Goal: Information Seeking & Learning: Check status

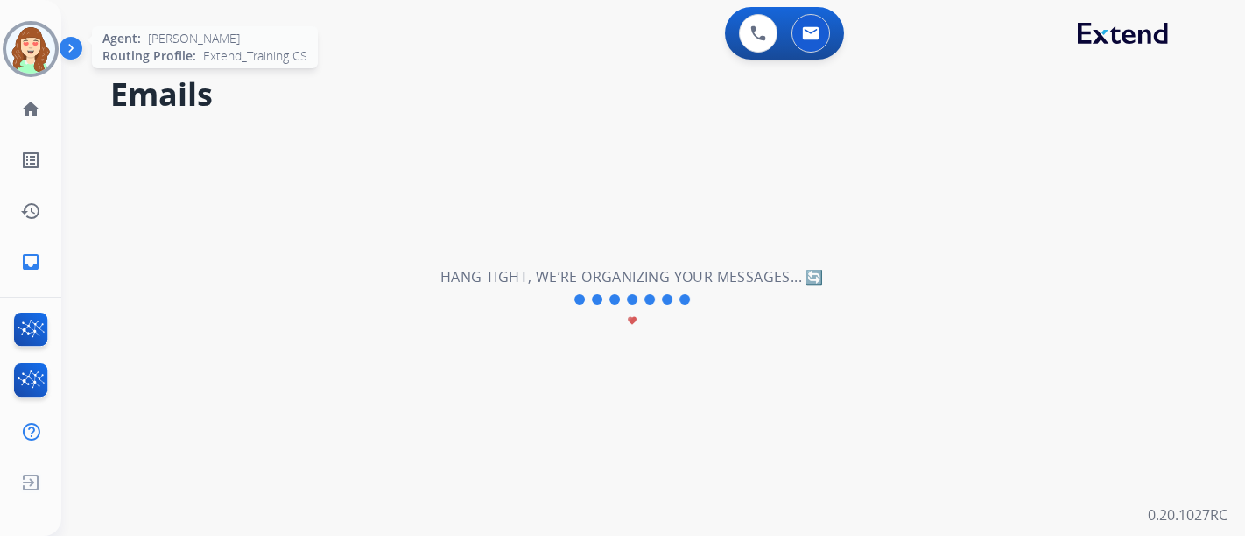
click at [28, 51] on img at bounding box center [30, 49] width 49 height 49
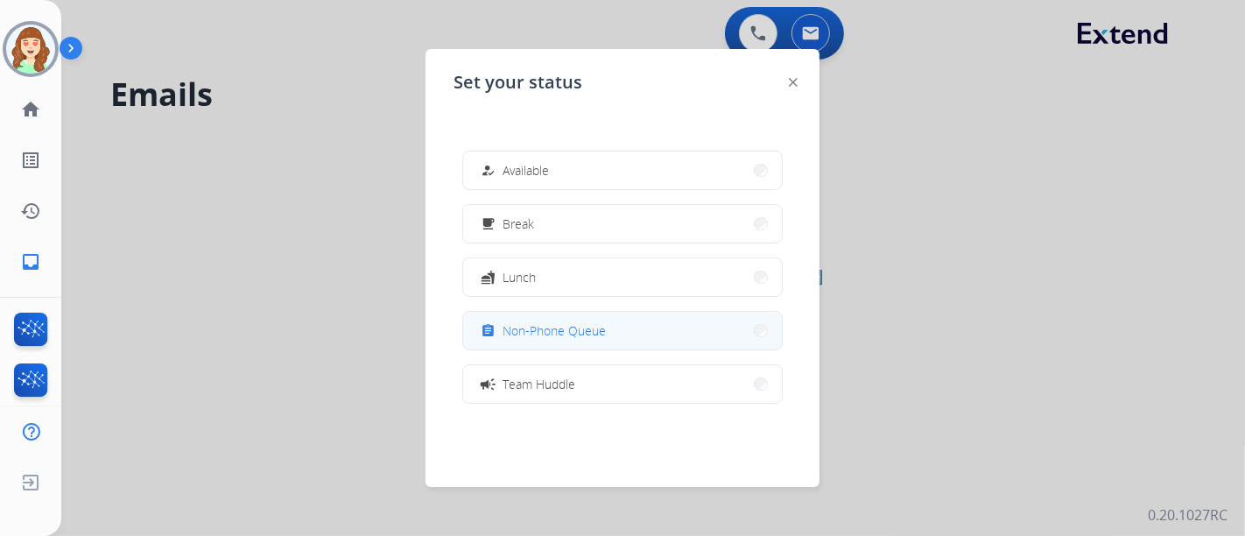
click at [606, 335] on button "assignment Non-Phone Queue" at bounding box center [622, 331] width 319 height 38
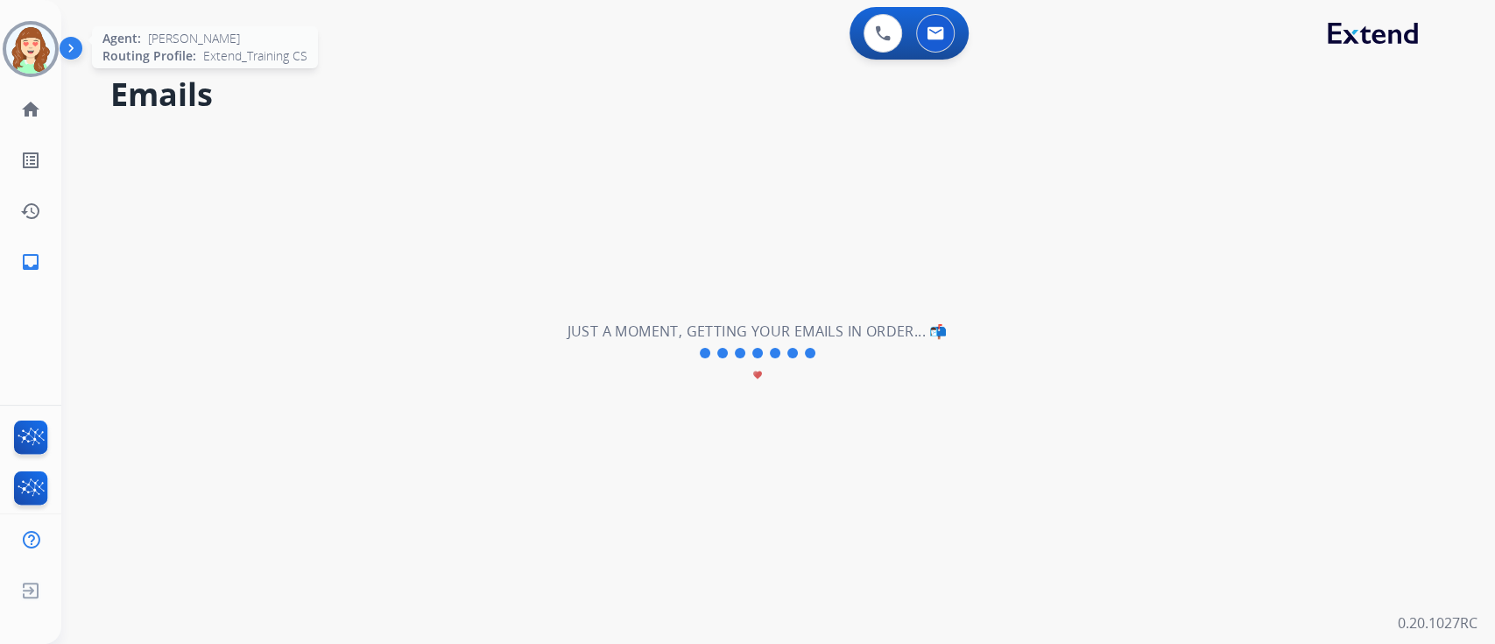
click at [28, 44] on img at bounding box center [30, 49] width 49 height 49
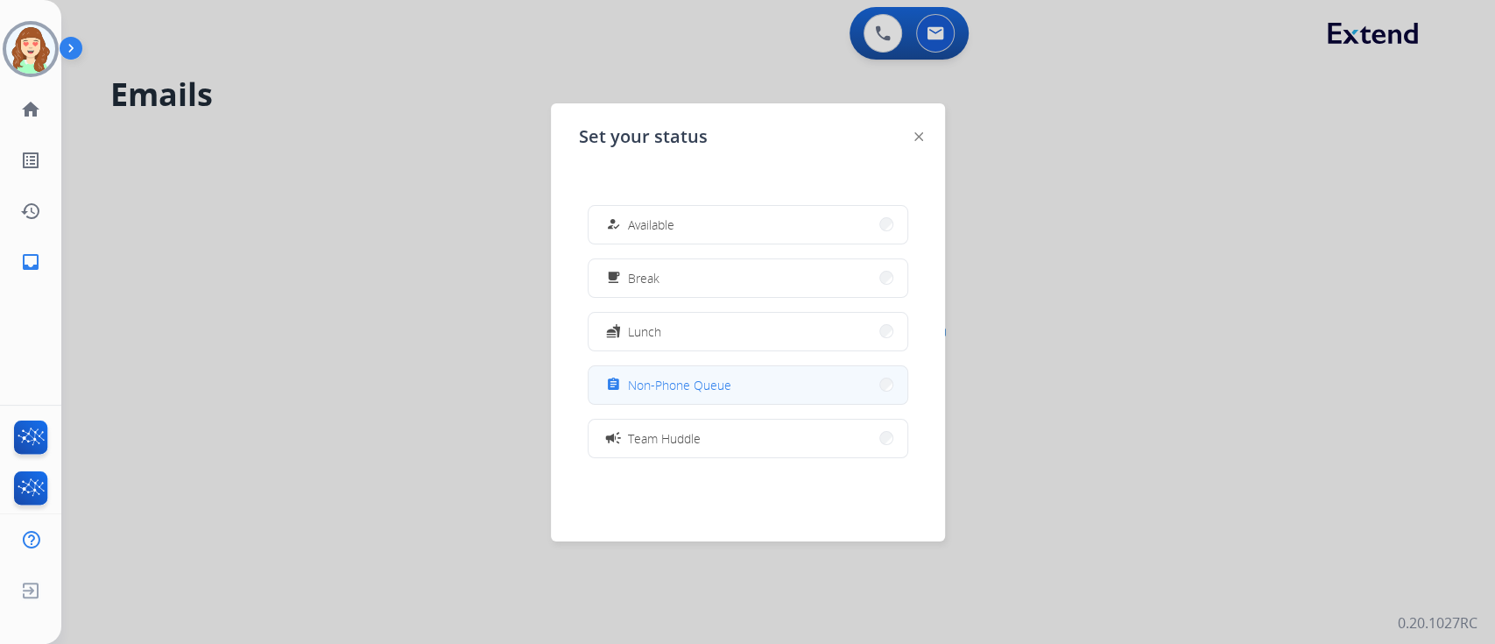
click at [714, 370] on button "assignment Non-Phone Queue" at bounding box center [747, 385] width 319 height 38
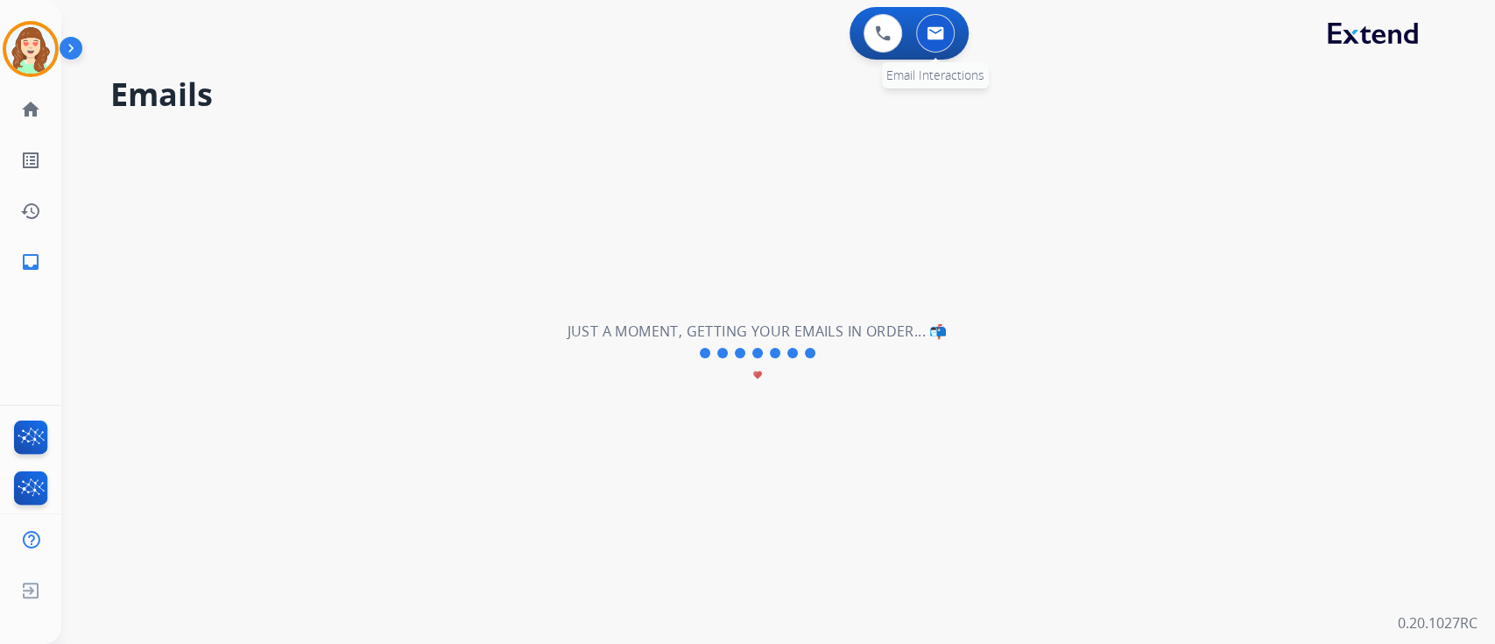
click at [945, 46] on button at bounding box center [935, 33] width 39 height 39
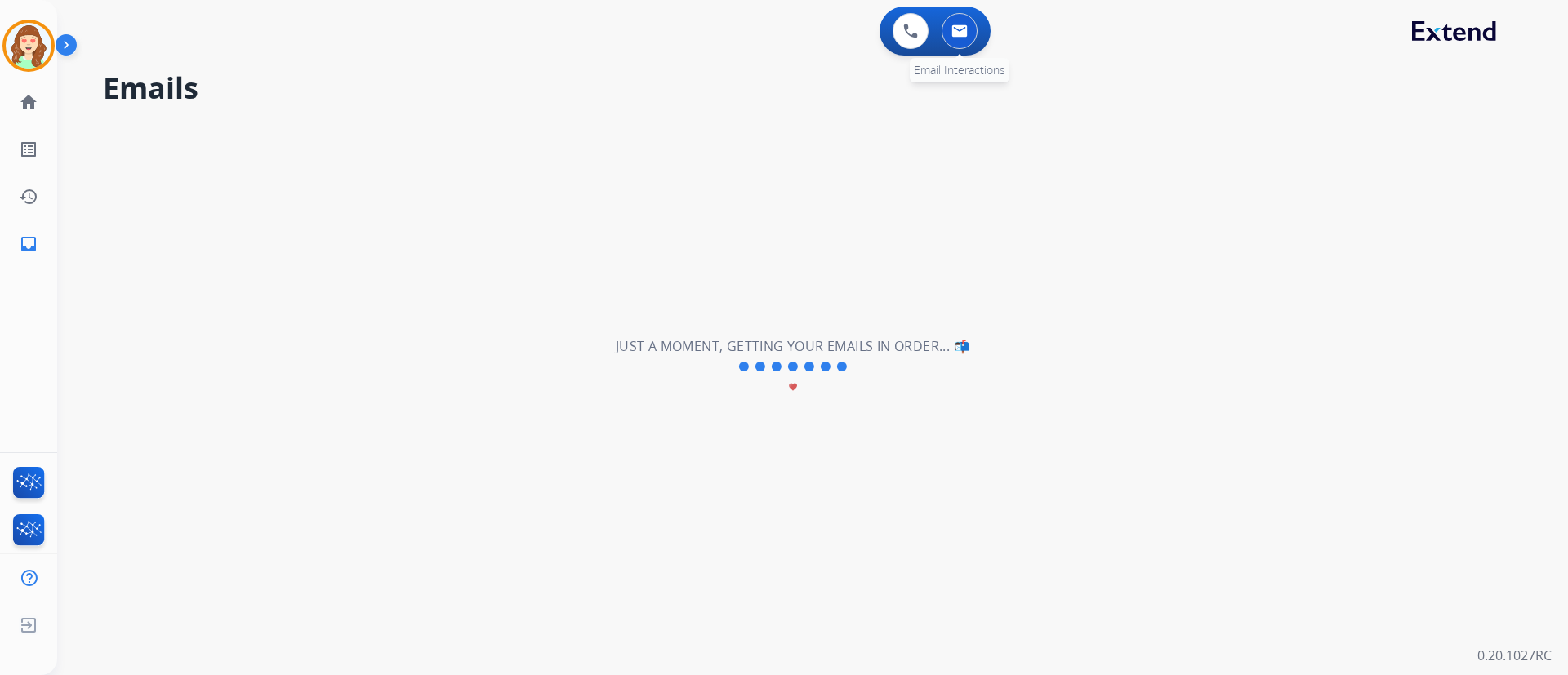
drag, startPoint x: 984, startPoint y: 17, endPoint x: 979, endPoint y: 37, distance: 20.6
click at [979, 37] on div "0 Email Interactions" at bounding box center [960, 31] width 49 height 36
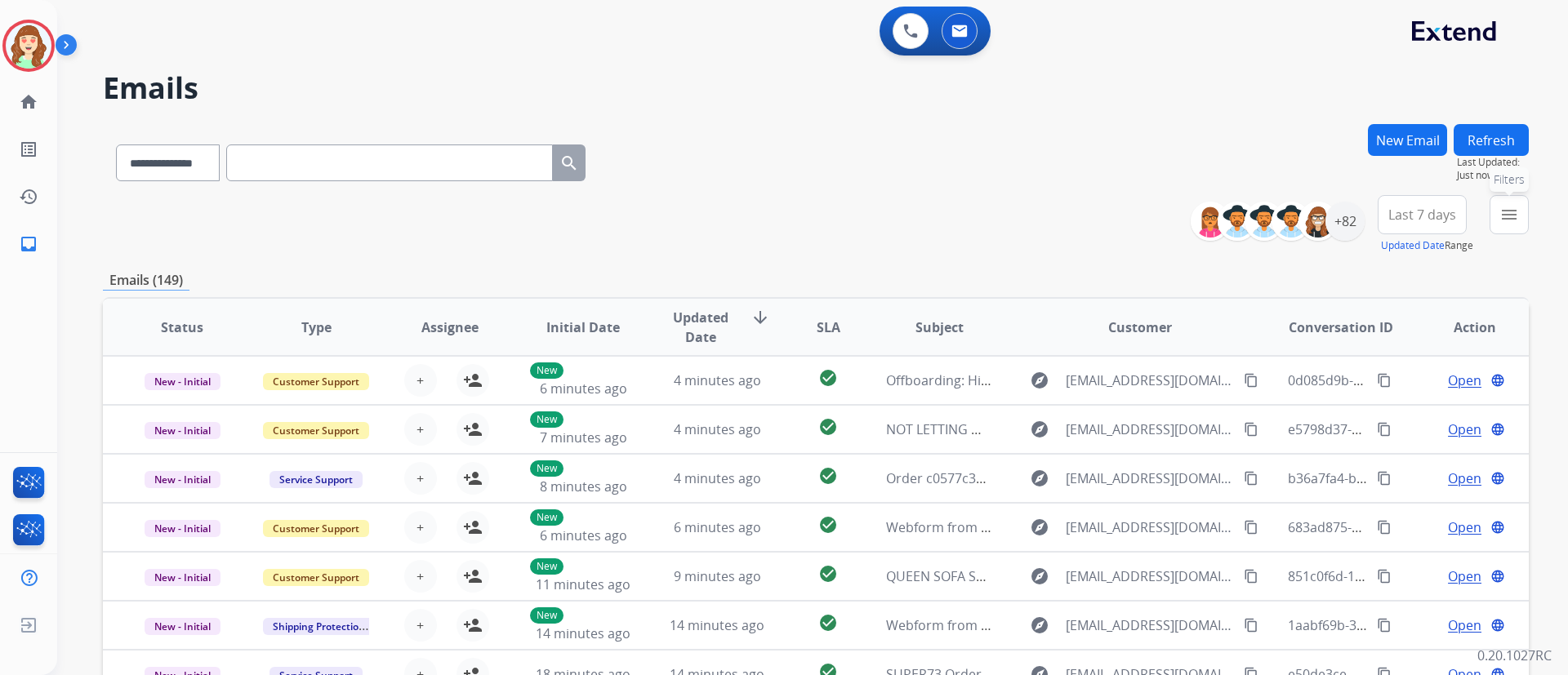
click at [1508, 220] on mat-icon "menu" at bounding box center [1509, 214] width 20 height 20
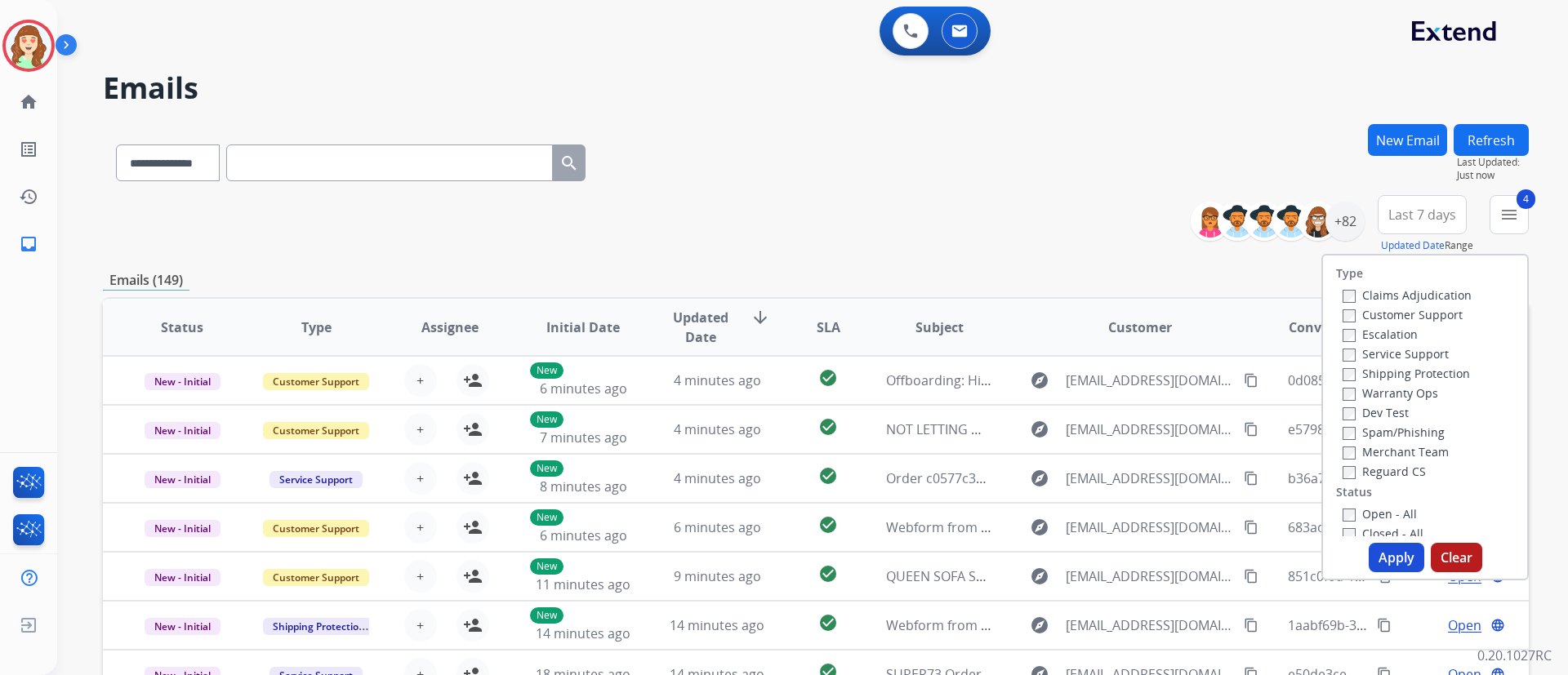
click at [1390, 548] on button "Apply" at bounding box center [1397, 558] width 56 height 30
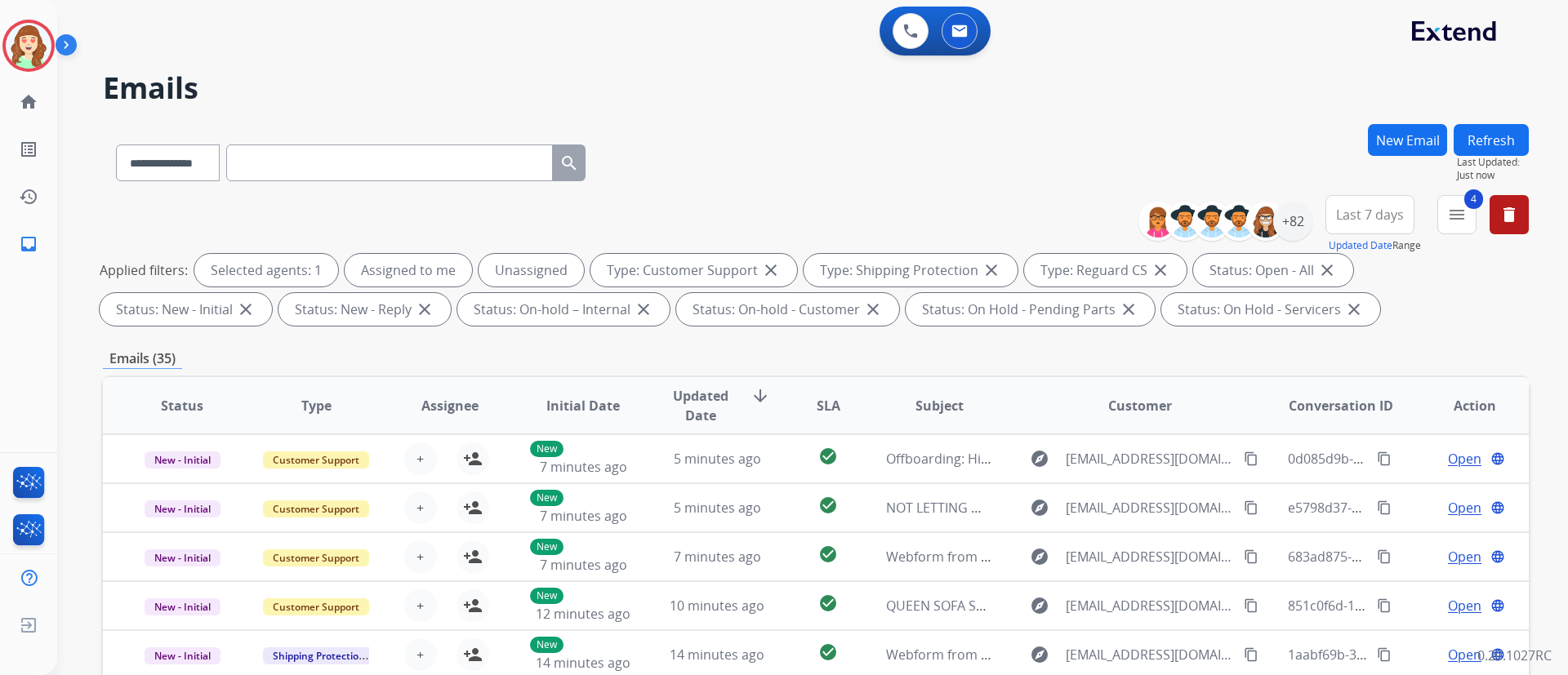
click at [1341, 218] on span "Last 7 days" at bounding box center [1370, 214] width 68 height 7
click at [1351, 417] on div "Last 90 days" at bounding box center [1365, 413] width 90 height 24
click at [1460, 218] on mat-icon "menu" at bounding box center [1457, 214] width 20 height 20
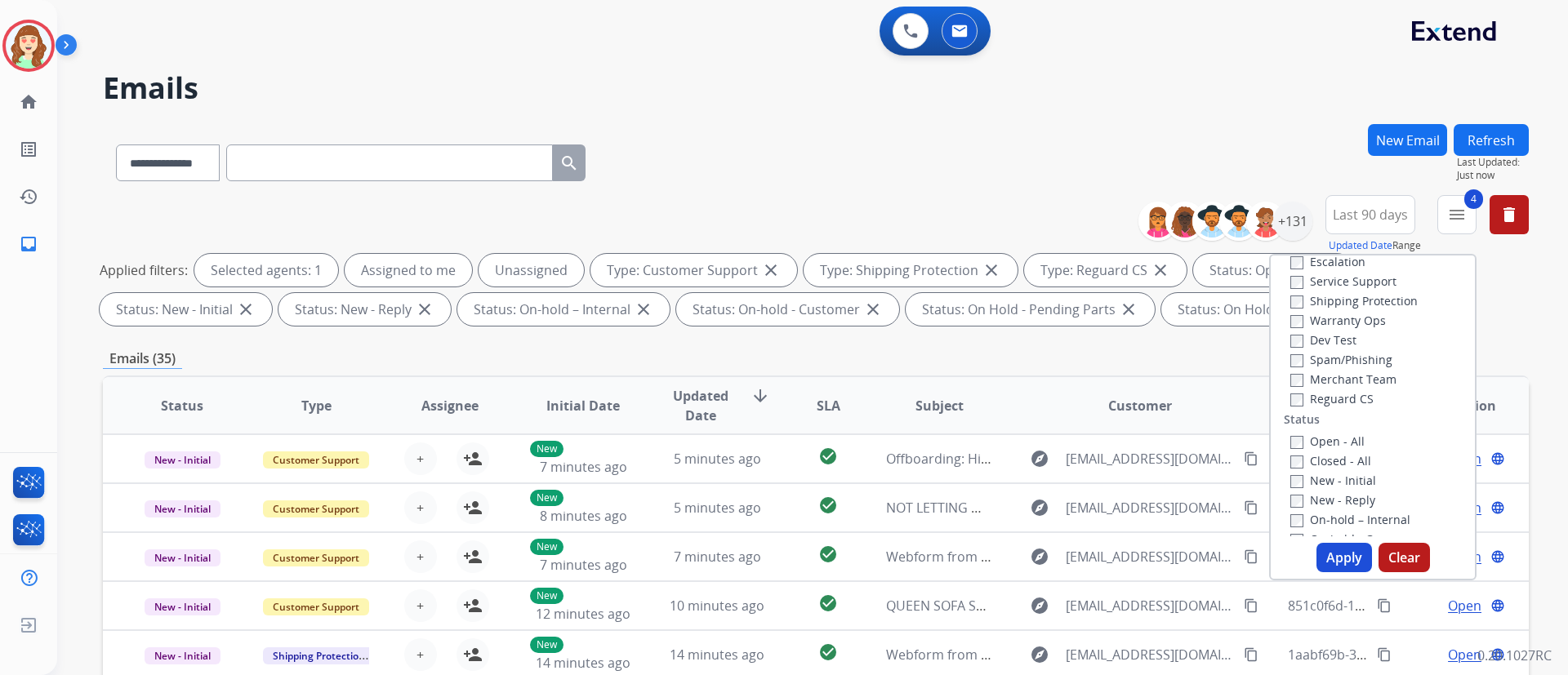
scroll to position [82, 0]
click at [1339, 547] on button "Apply" at bounding box center [1345, 558] width 56 height 30
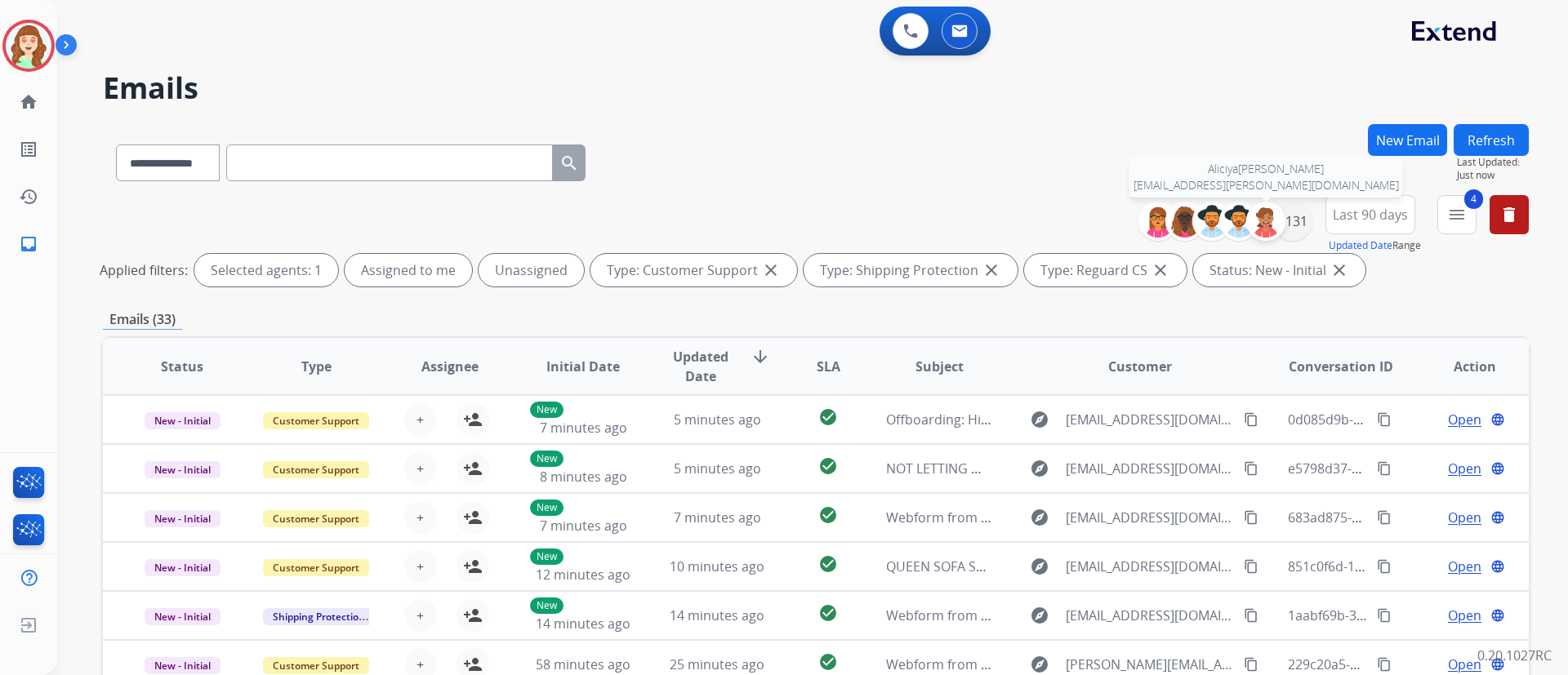
click at [1280, 220] on img at bounding box center [1266, 221] width 33 height 33
click at [1296, 217] on div "+131" at bounding box center [1293, 221] width 39 height 39
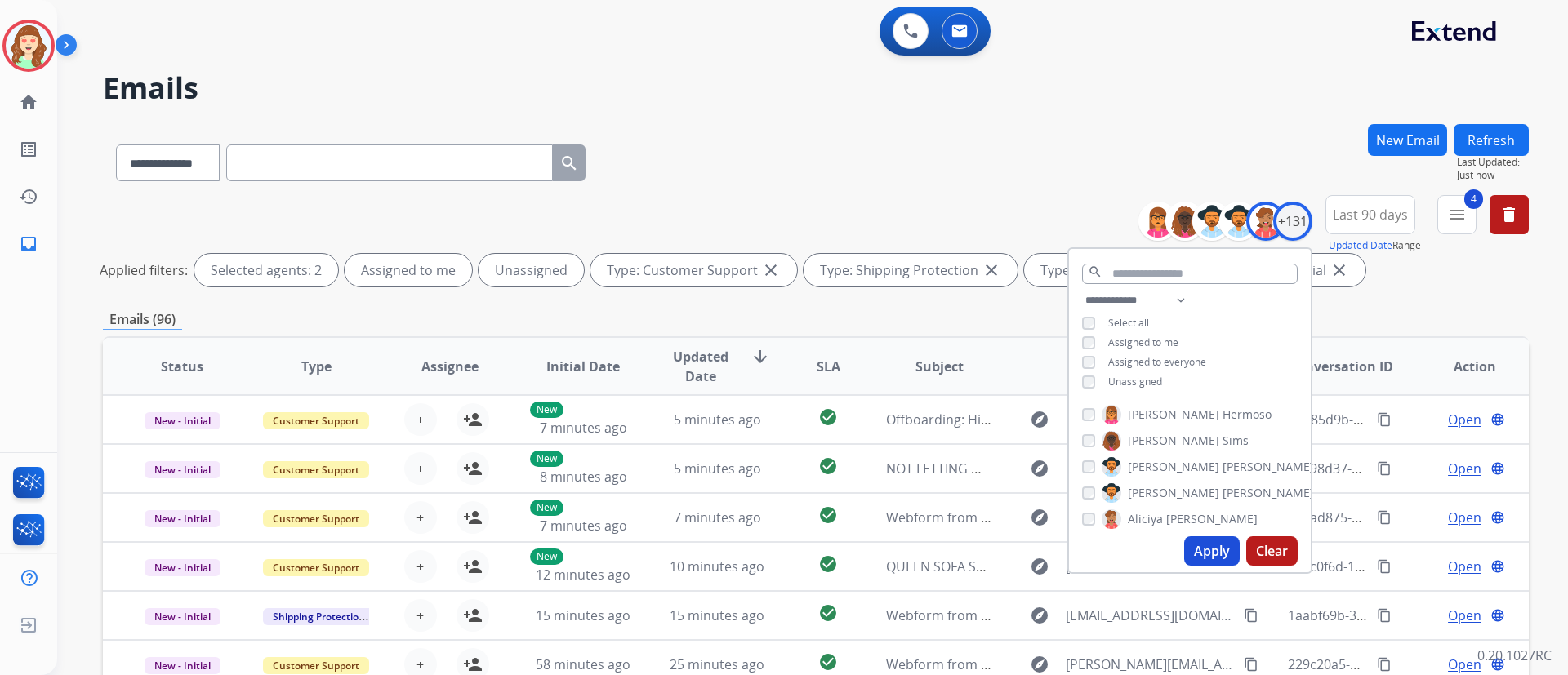
click at [1075, 339] on div "**********" at bounding box center [1189, 343] width 242 height 104
click at [1213, 547] on button "Apply" at bounding box center [1213, 551] width 56 height 30
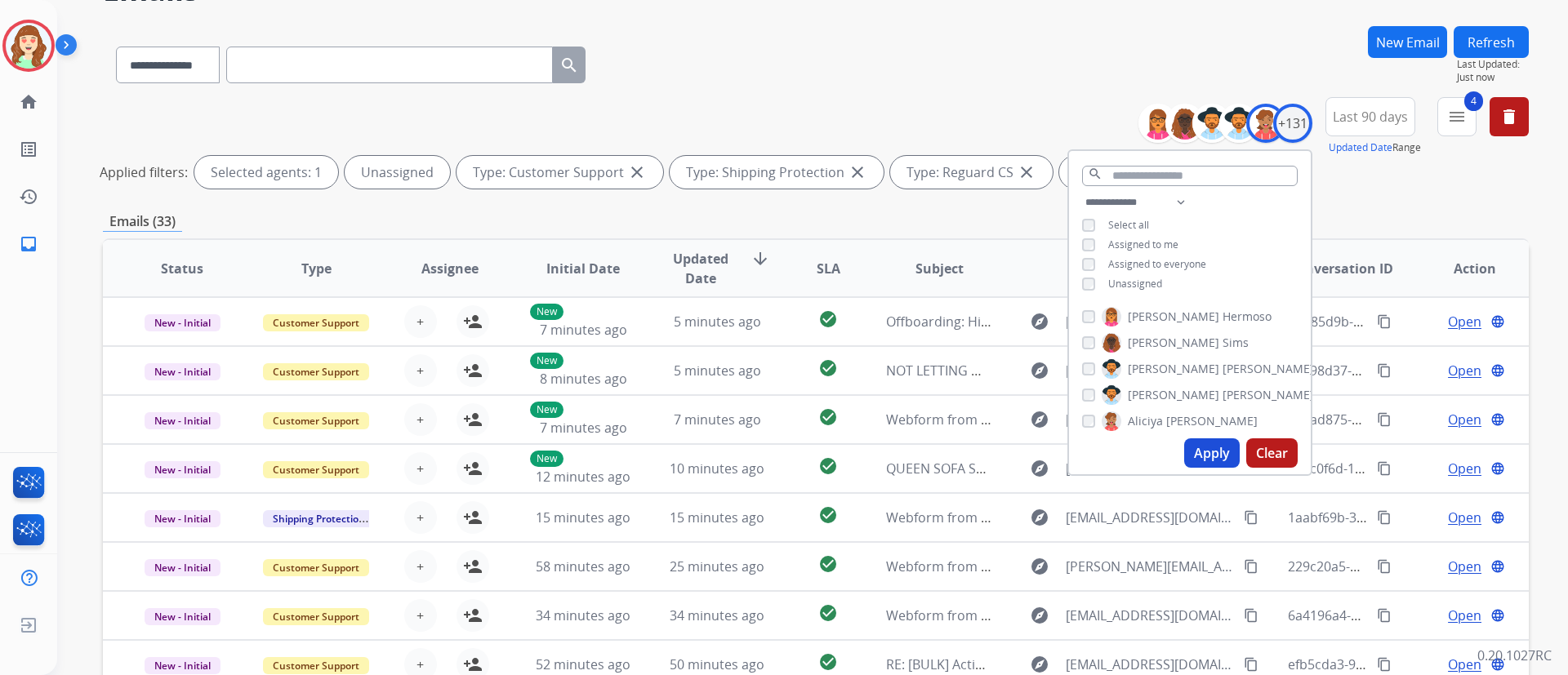
scroll to position [147, 0]
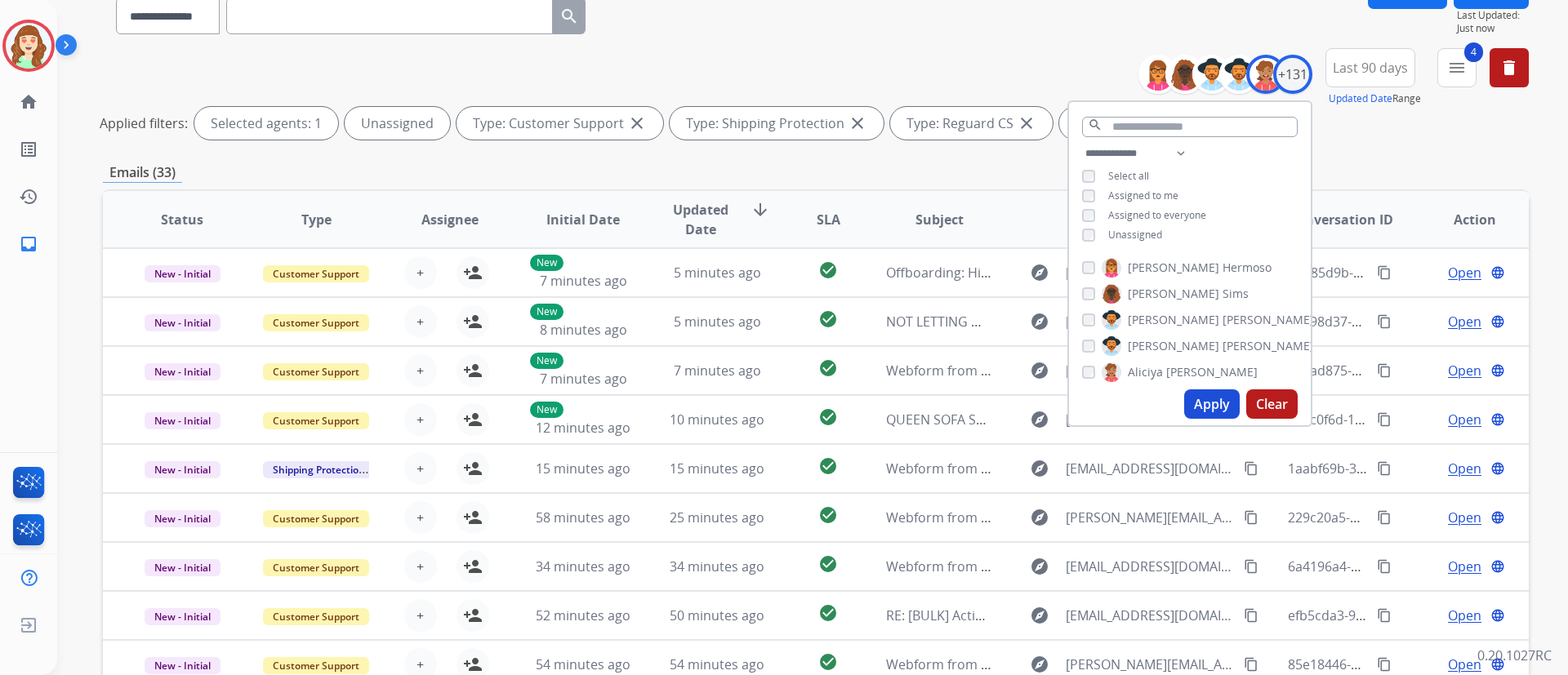
click at [785, 42] on div "**********" at bounding box center [815, 12] width 1426 height 71
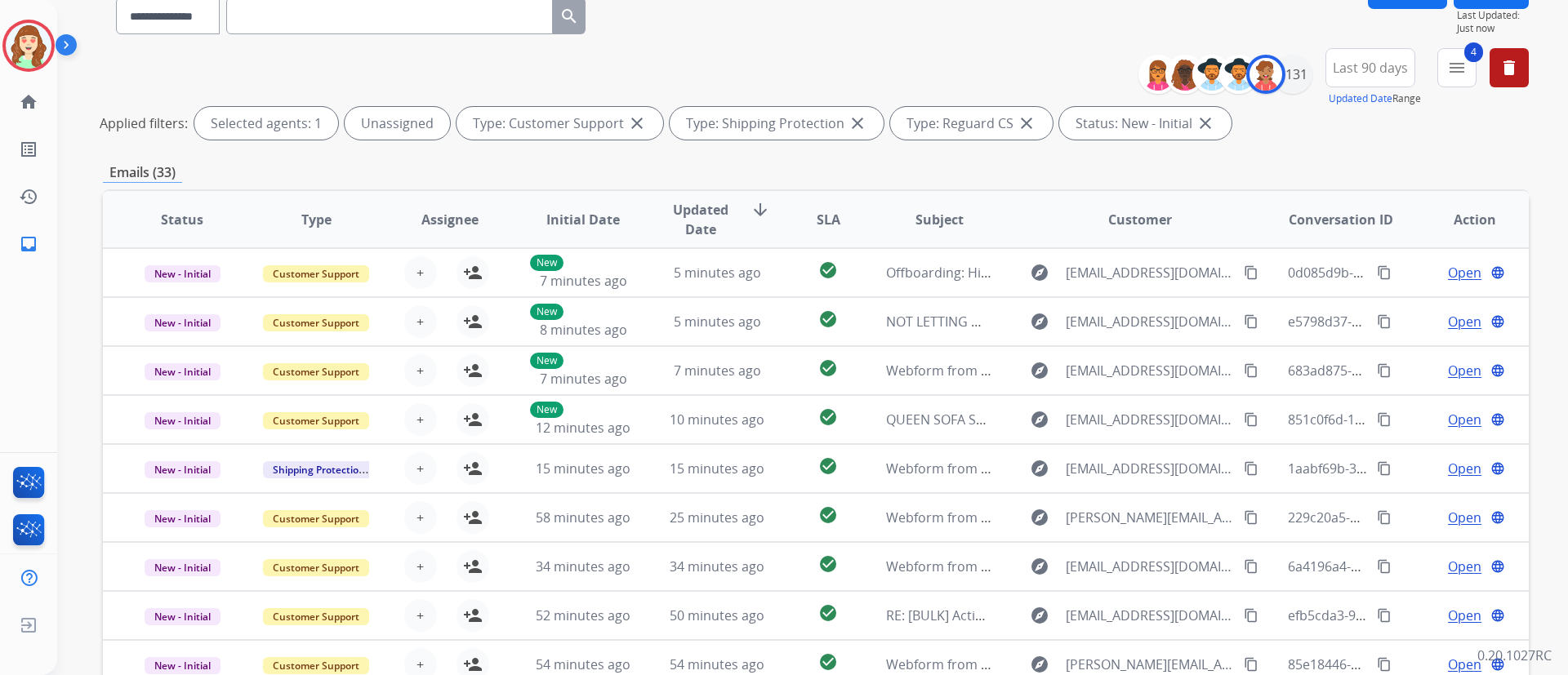
drag, startPoint x: 1081, startPoint y: 37, endPoint x: 1026, endPoint y: 15, distance: 59.2
click at [1081, 37] on div "**********" at bounding box center [815, 12] width 1426 height 71
click at [1450, 75] on mat-icon "menu" at bounding box center [1457, 67] width 20 height 20
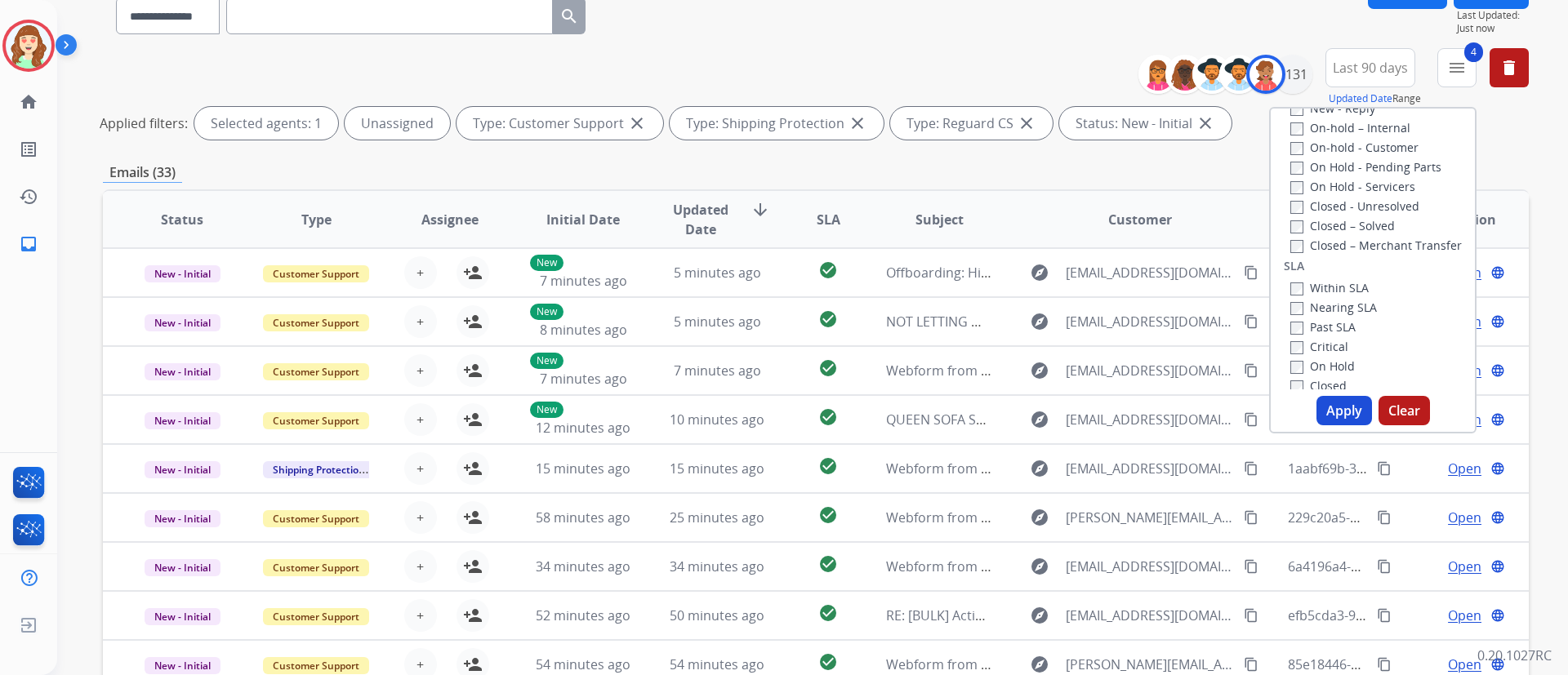
scroll to position [324, 0]
click at [1339, 417] on button "Apply" at bounding box center [1345, 411] width 56 height 30
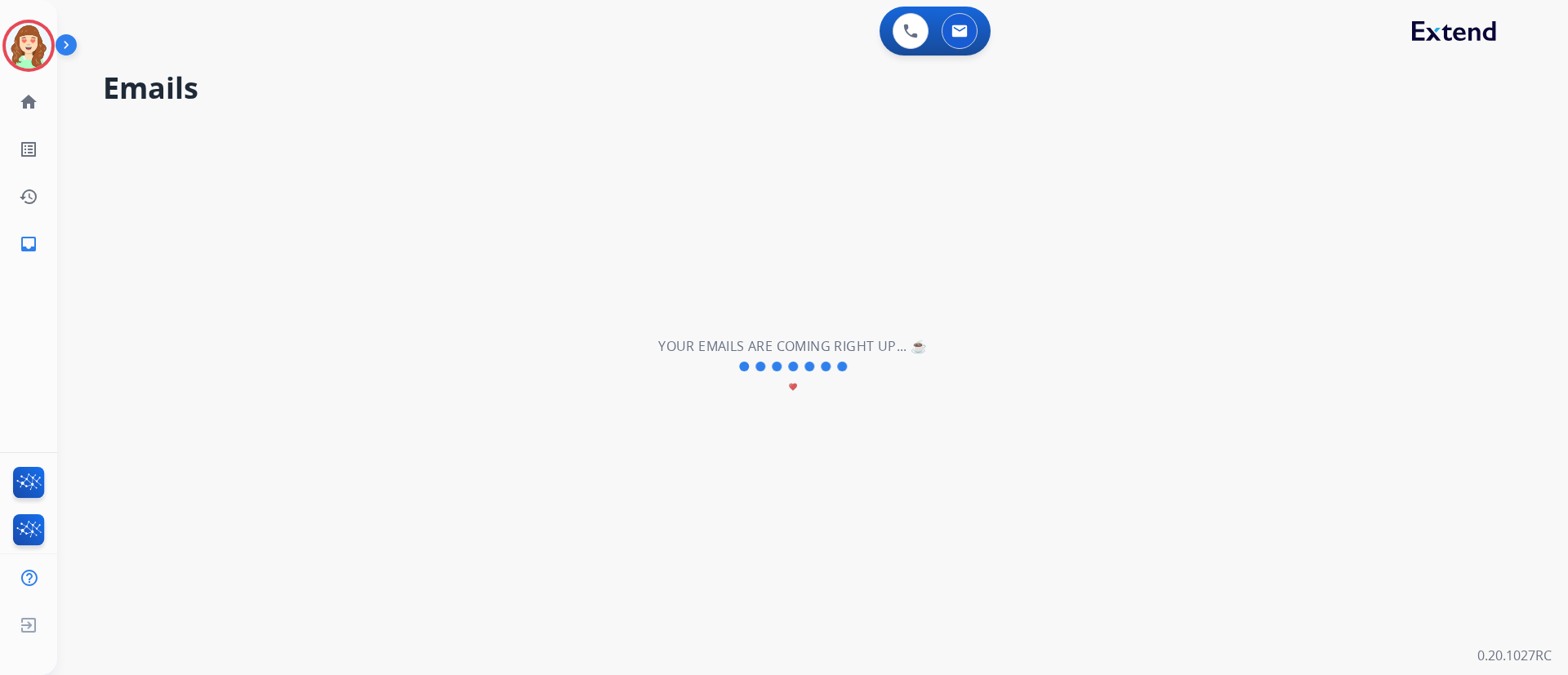
scroll to position [0, 0]
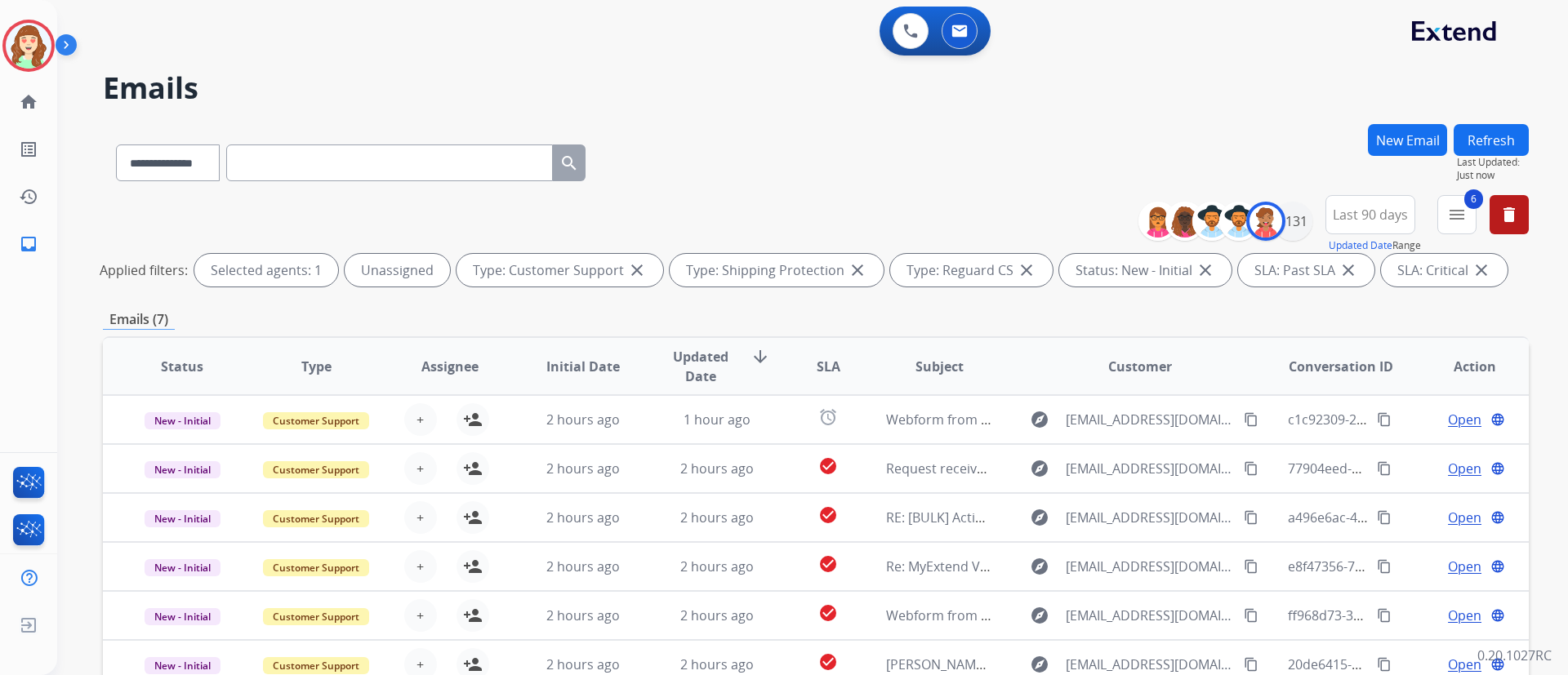
drag, startPoint x: 1115, startPoint y: 96, endPoint x: 1075, endPoint y: 81, distance: 42.7
click at [1115, 96] on h2 "Emails" at bounding box center [815, 88] width 1426 height 33
click at [1290, 220] on div "+131" at bounding box center [1293, 221] width 39 height 39
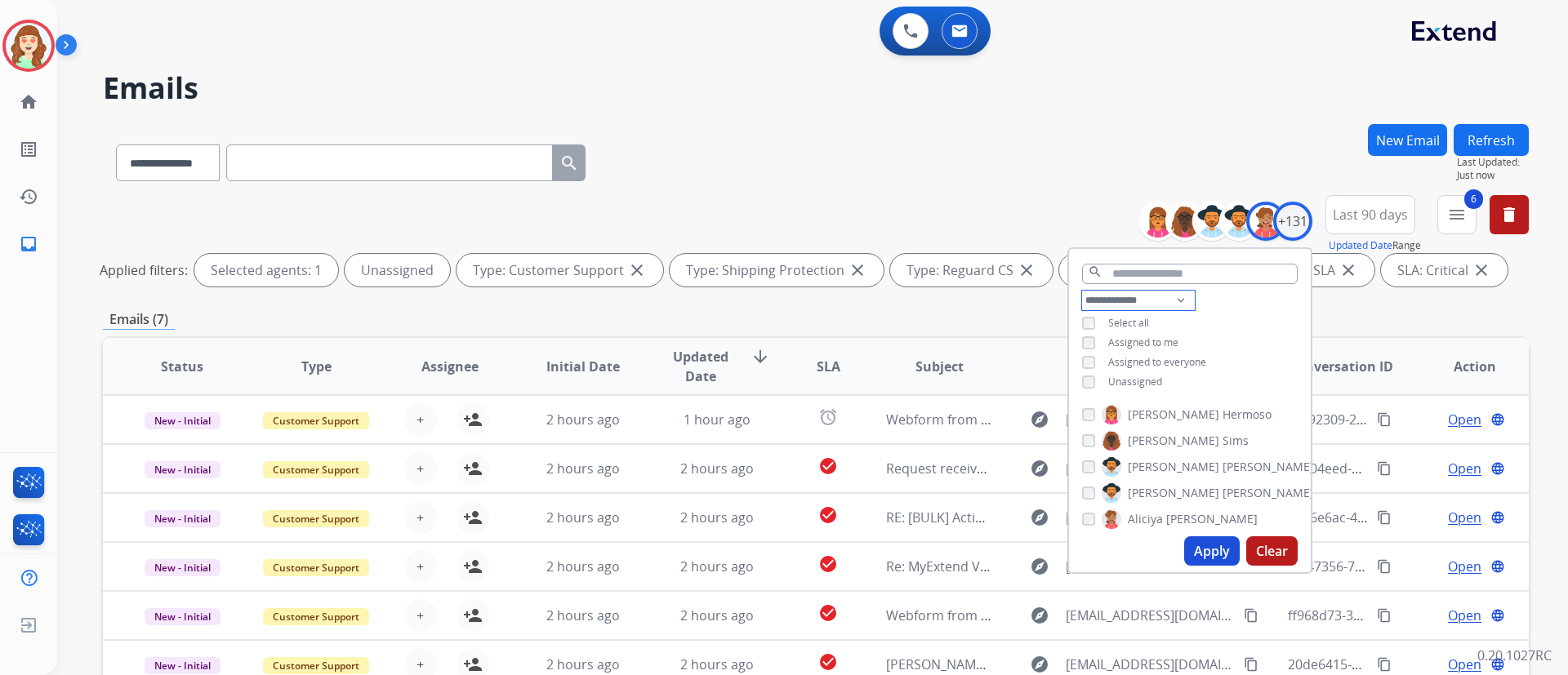
click at [1119, 295] on select "**********" at bounding box center [1138, 300] width 113 height 20
select select "**********"
click at [1082, 291] on select "**********" at bounding box center [1138, 300] width 113 height 20
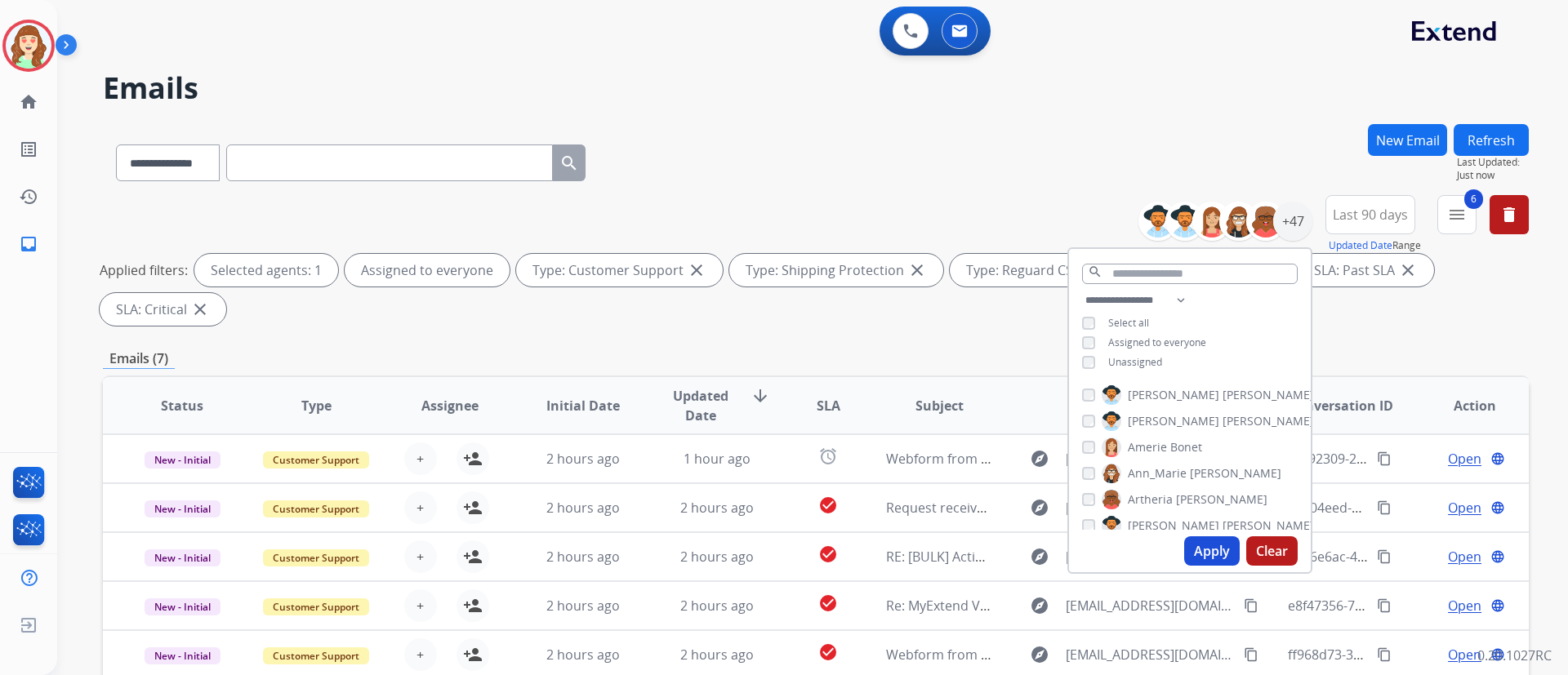
click at [1189, 555] on button "Apply" at bounding box center [1213, 551] width 56 height 30
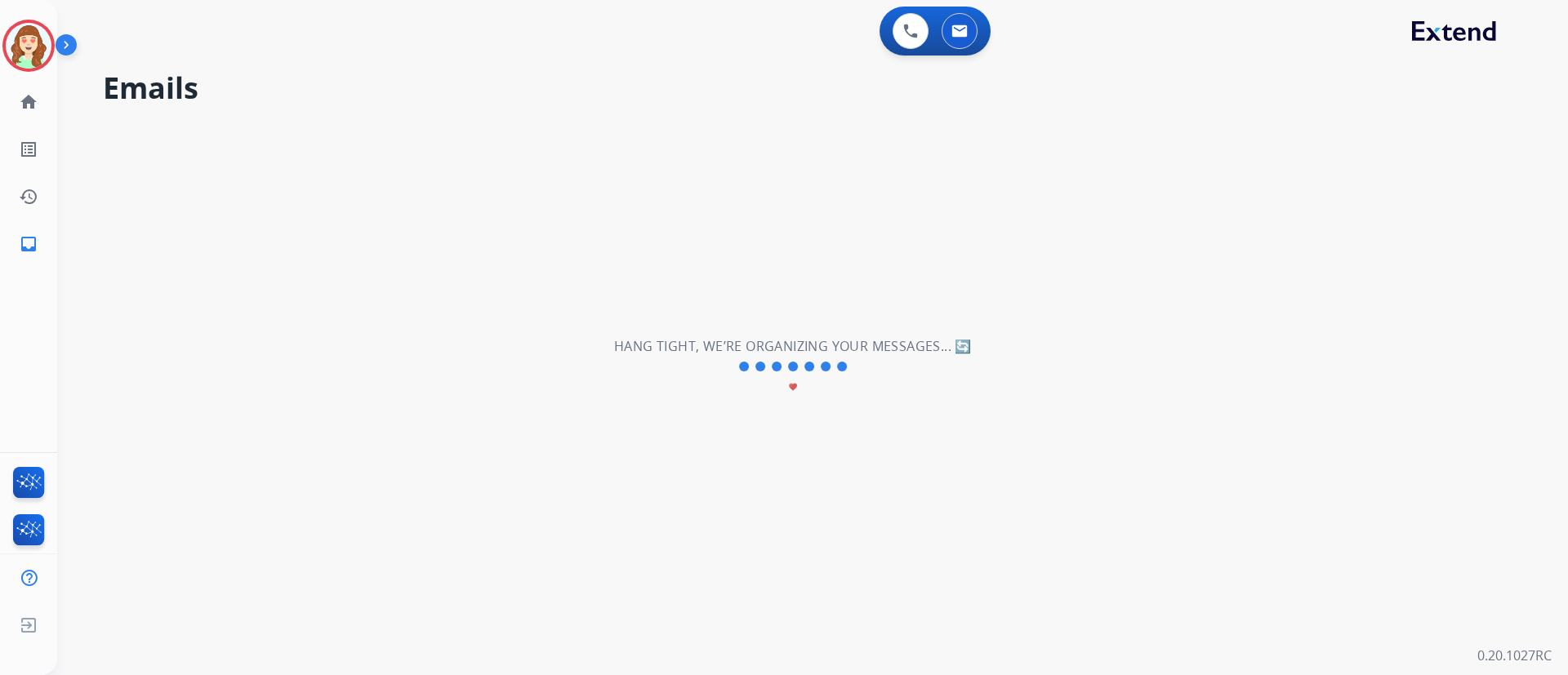
click at [1440, 215] on div "**********" at bounding box center [793, 366] width 1472 height 616
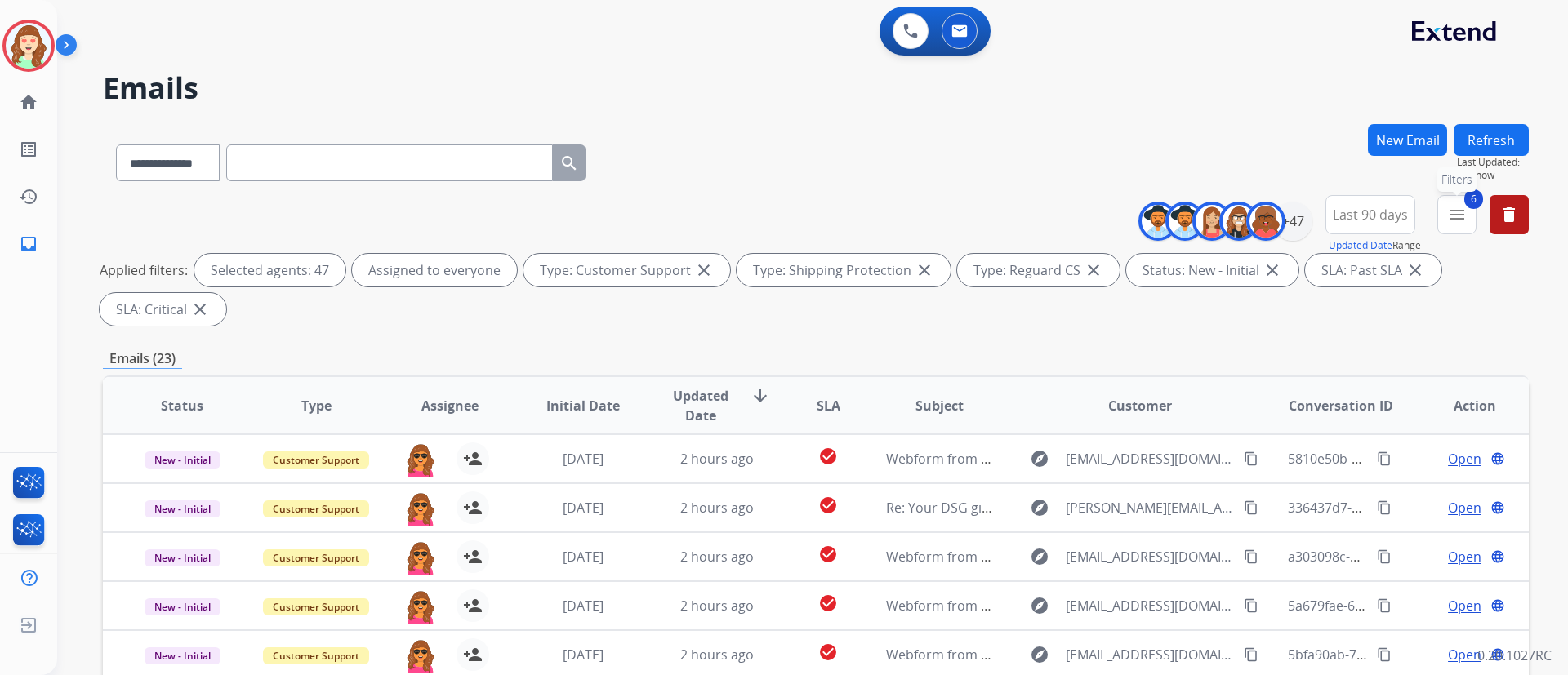
click at [1440, 215] on button "6 menu Filters" at bounding box center [1457, 214] width 39 height 39
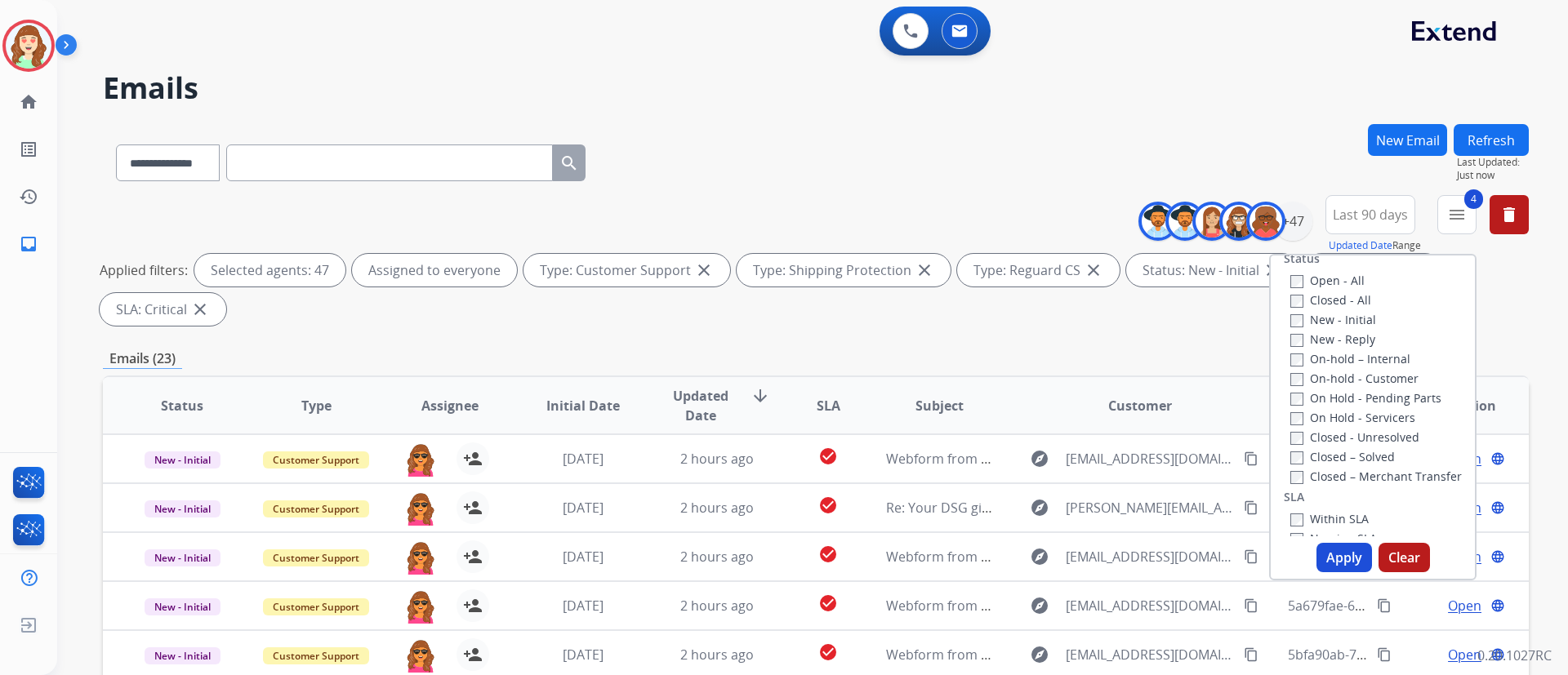
scroll to position [194, 0]
click at [1345, 551] on button "Apply" at bounding box center [1345, 558] width 56 height 30
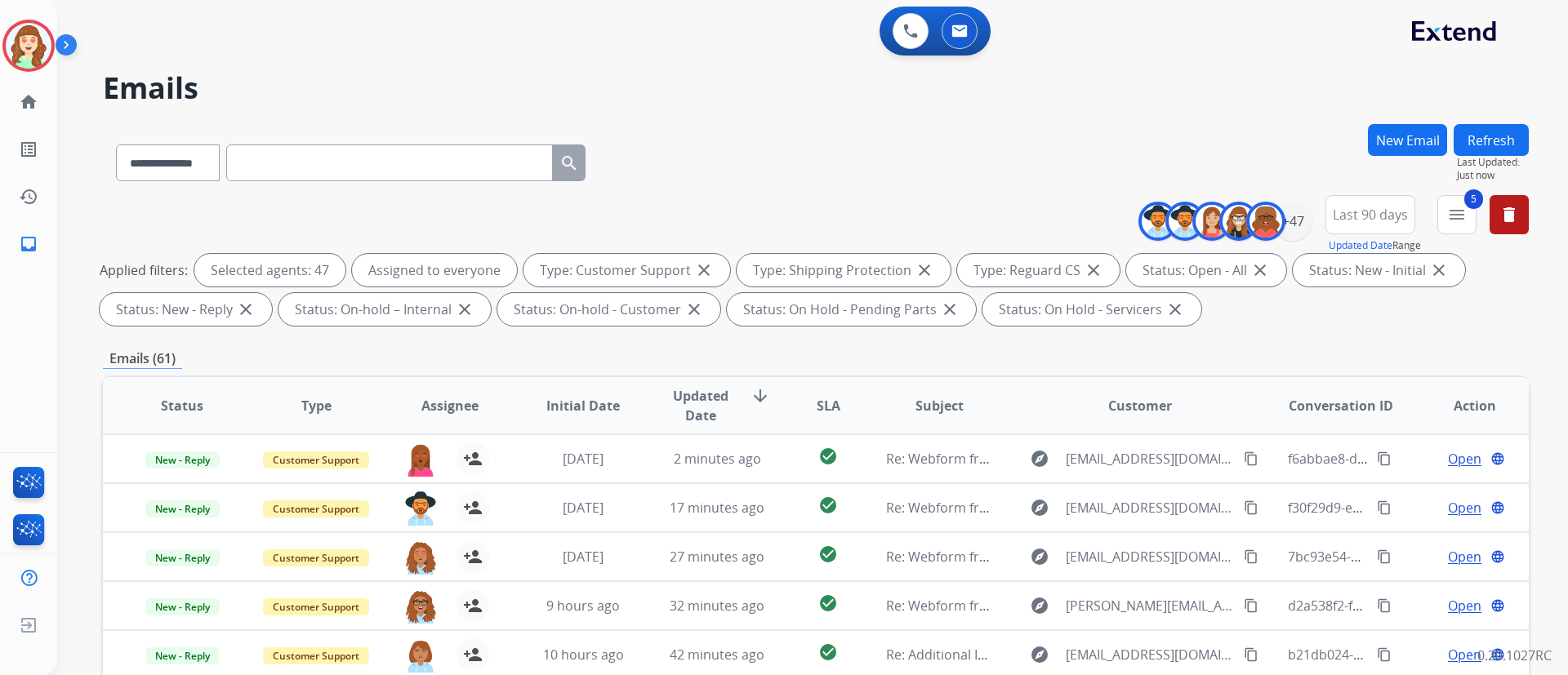
click at [1534, 332] on div "**********" at bounding box center [812, 338] width 1511 height 675
click at [1451, 214] on mat-icon "menu" at bounding box center [1457, 214] width 20 height 20
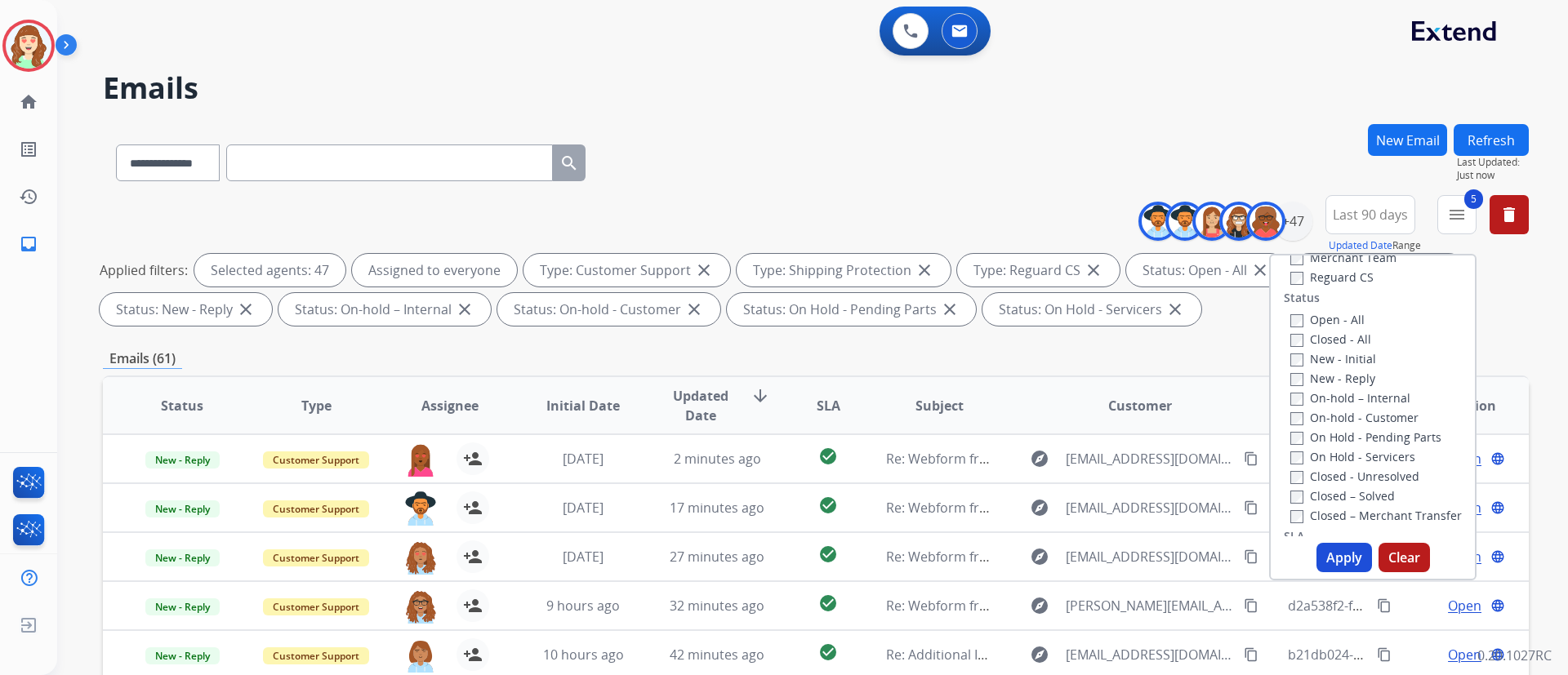
drag, startPoint x: 1462, startPoint y: 367, endPoint x: 1458, endPoint y: 413, distance: 46.2
click at [1458, 413] on div "Type Claims Adjudication Customer Support Escalation Service Support Shipping P…" at bounding box center [1373, 395] width 204 height 281
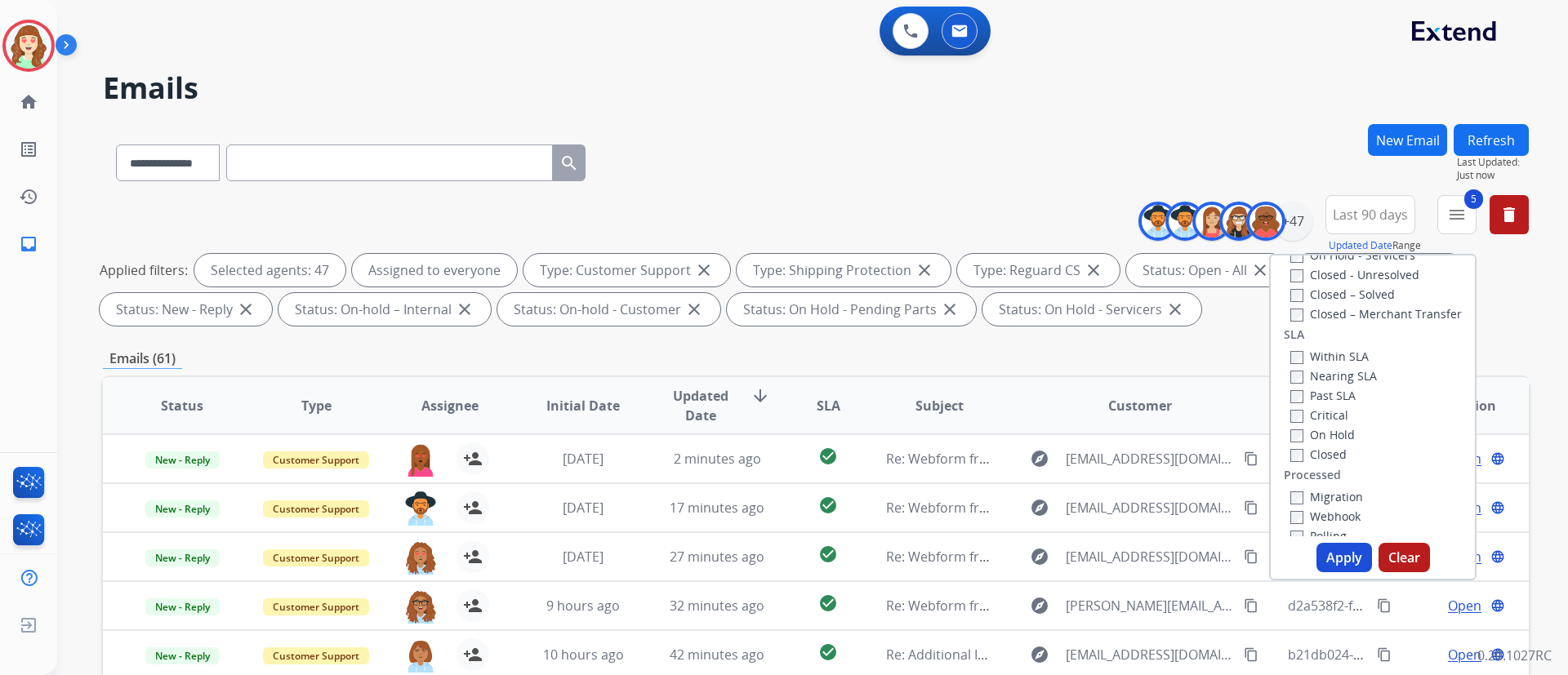
scroll to position [413, 0]
click at [1337, 548] on button "Apply" at bounding box center [1345, 558] width 56 height 30
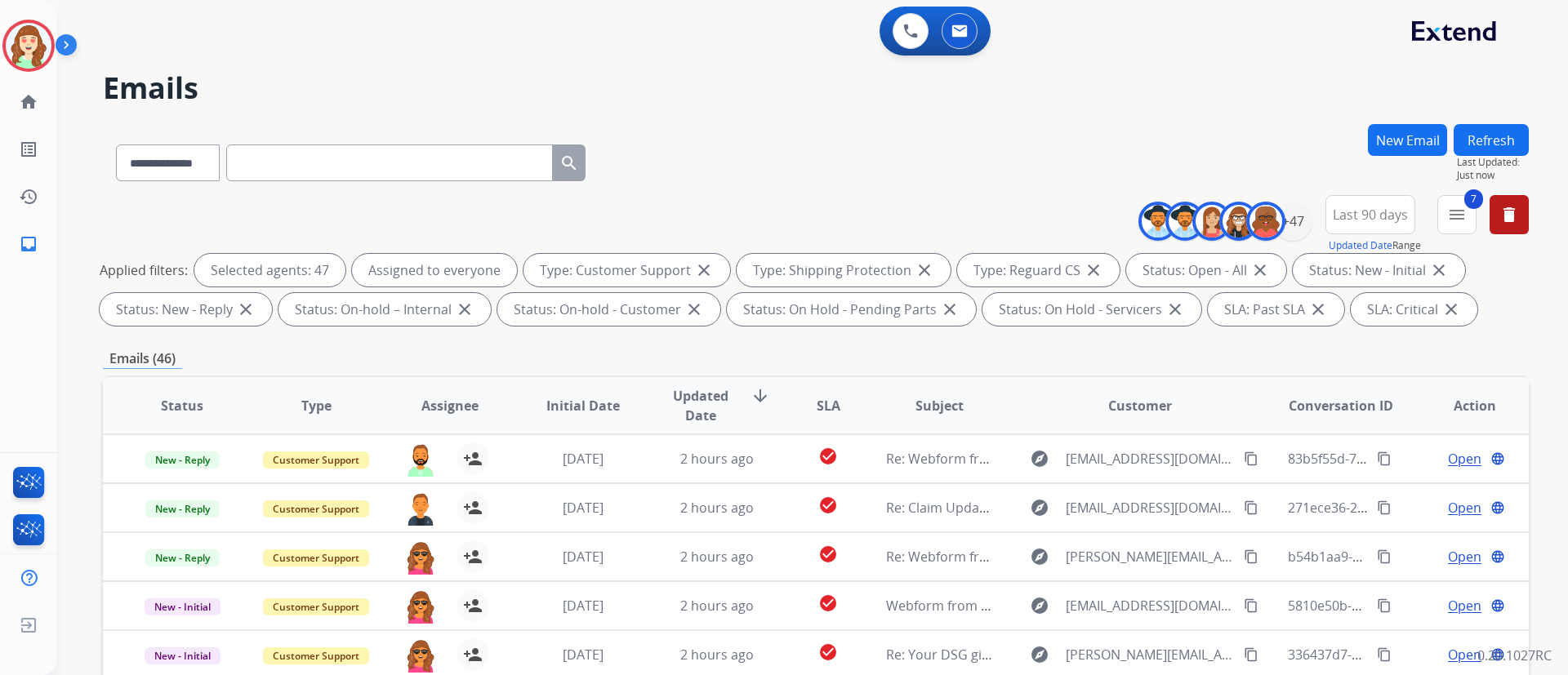
click at [812, 416] on th "SLA" at bounding box center [815, 406] width 89 height 57
click at [825, 411] on span "SLA" at bounding box center [828, 406] width 23 height 20
